Goal: Transaction & Acquisition: Book appointment/travel/reservation

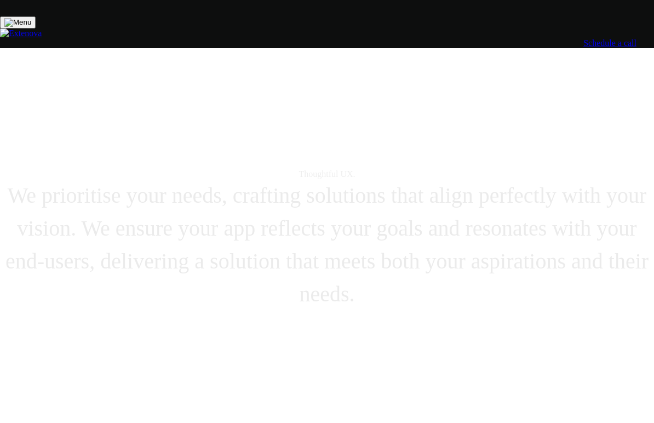
scroll to position [4377, 0]
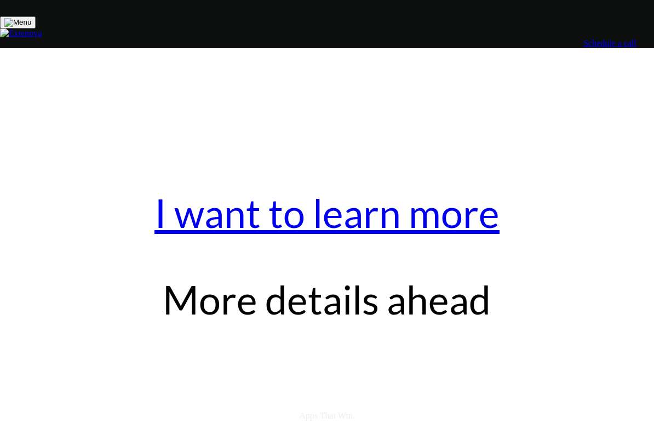
scroll to position [1032, 0]
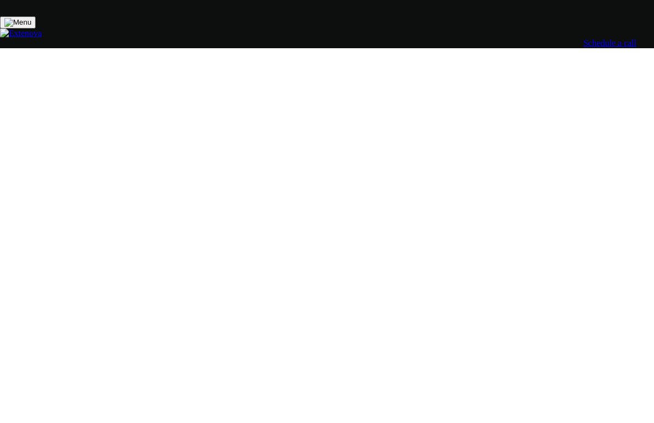
scroll to position [993, 0]
click at [583, 38] on link "Schedule a call" at bounding box center [609, 42] width 53 height 9
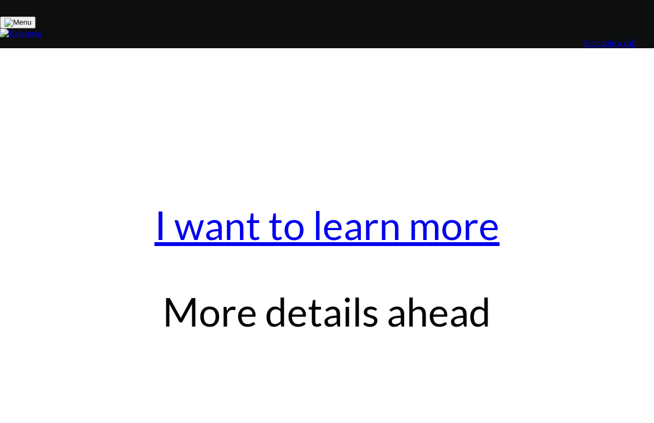
scroll to position [1021, 0]
drag, startPoint x: 254, startPoint y: 136, endPoint x: 529, endPoint y: 338, distance: 340.8
click at [583, 38] on link "Schedule a call" at bounding box center [609, 42] width 53 height 9
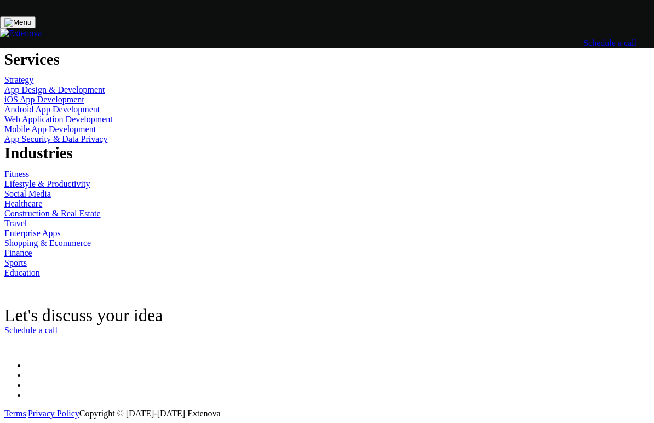
scroll to position [8710, 0]
click at [58, 325] on link "Schedule a call" at bounding box center [30, 329] width 53 height 9
